Goal: Browse casually

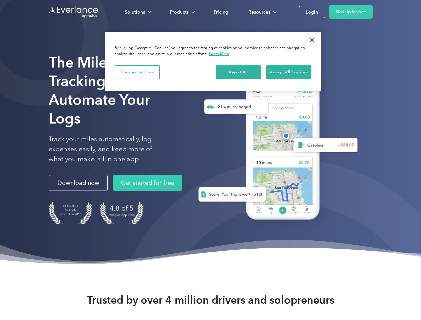
click at [138, 12] on div "Solutions" at bounding box center [135, 12] width 20 height 8
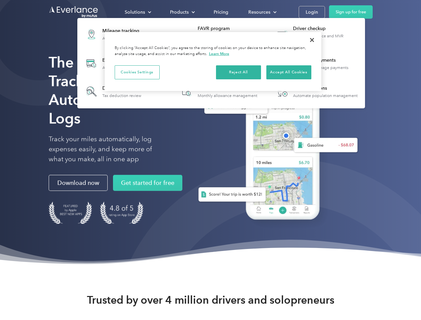
click at [182, 12] on div "Products" at bounding box center [179, 12] width 19 height 8
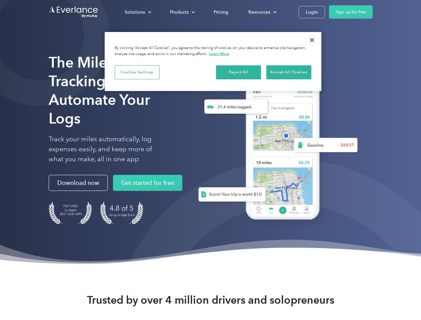
click at [262, 12] on div "Resources" at bounding box center [259, 12] width 22 height 8
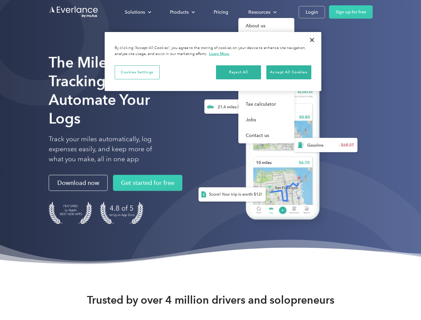
click at [137, 72] on button "Cookies Settings" at bounding box center [137, 72] width 45 height 14
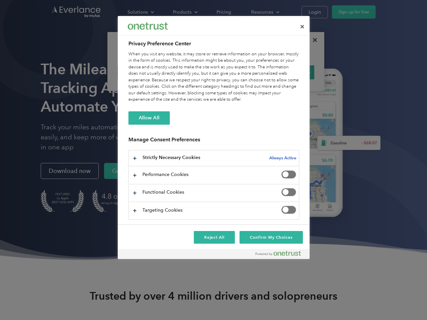
click at [239, 72] on div "When you visit any website, it may store or retrieve information on your browse…" at bounding box center [213, 77] width 171 height 52
click at [289, 72] on div "When you visit any website, it may store or retrieve information on your browse…" at bounding box center [213, 77] width 171 height 52
click at [312, 40] on div at bounding box center [213, 160] width 427 height 320
